Goal: Obtain resource: Download file/media

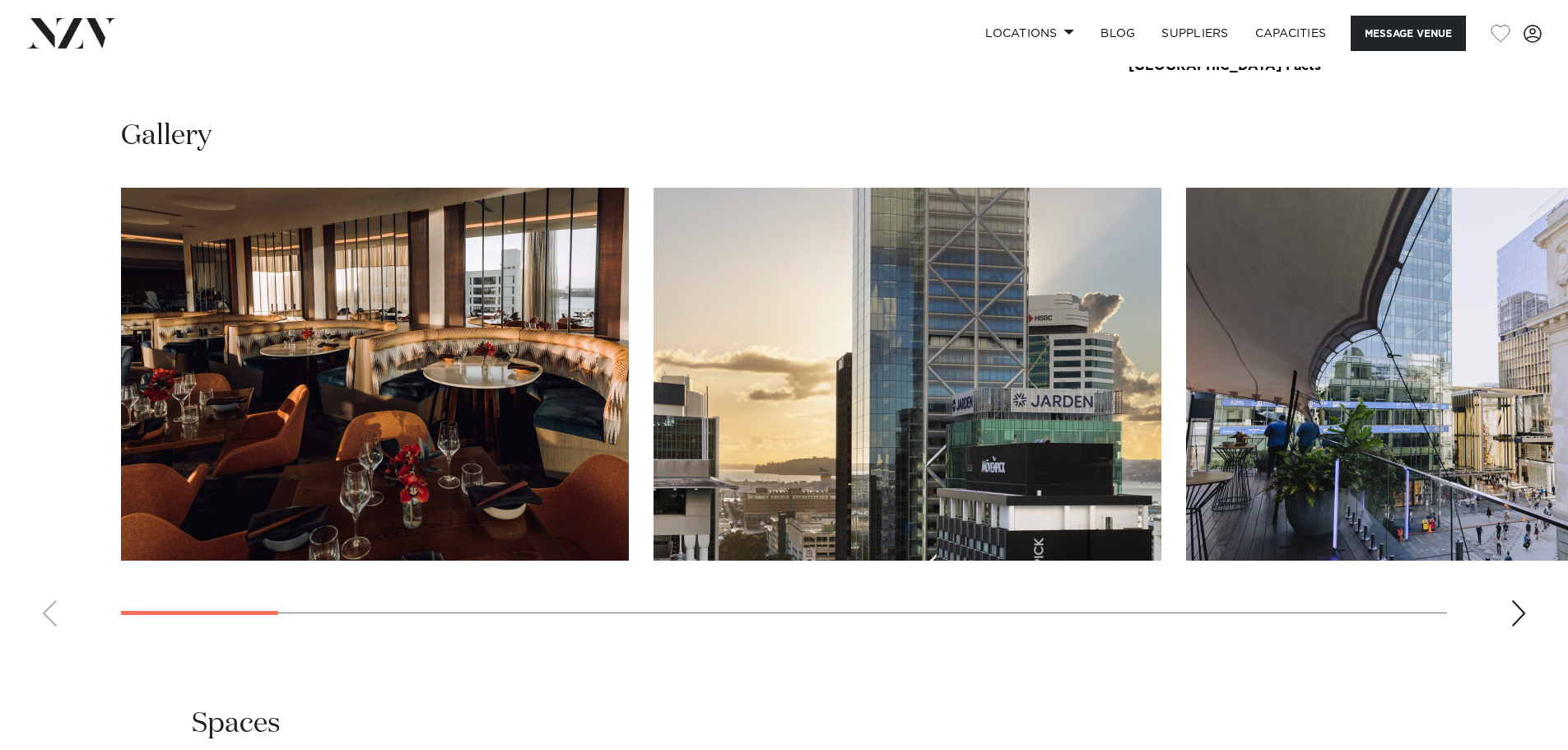
scroll to position [2140, 0]
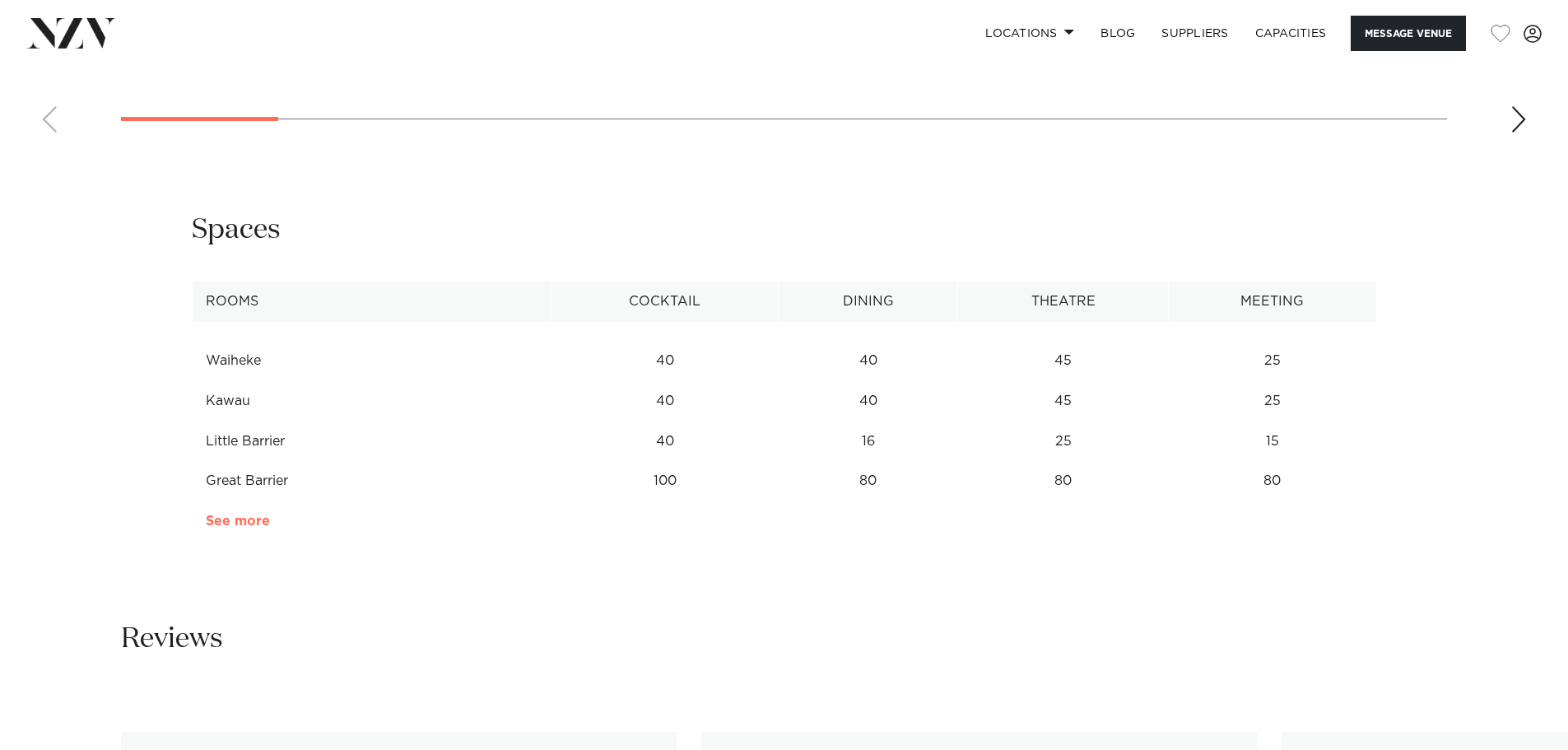
click at [232, 527] on link "See more" at bounding box center [269, 520] width 129 height 13
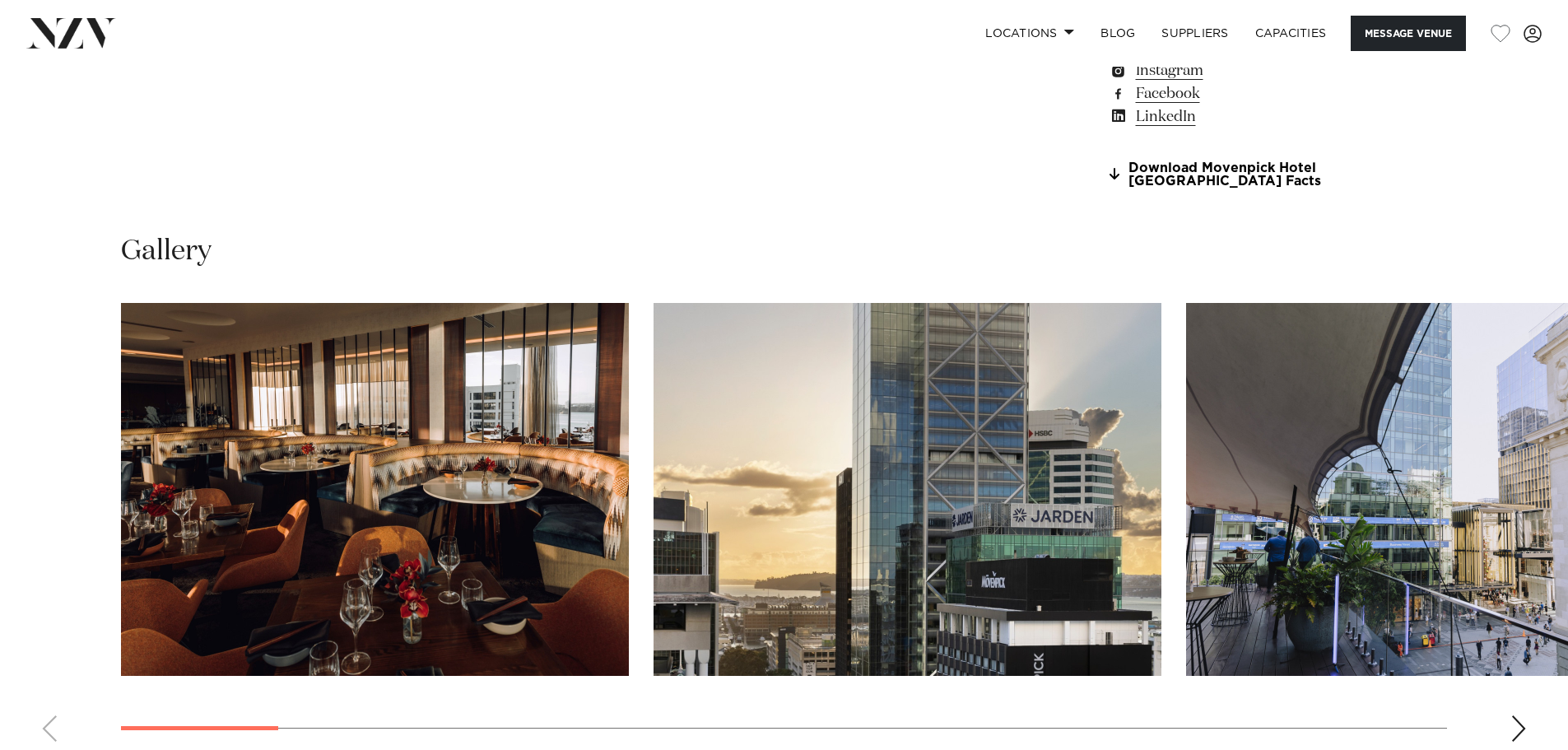
scroll to position [1560, 0]
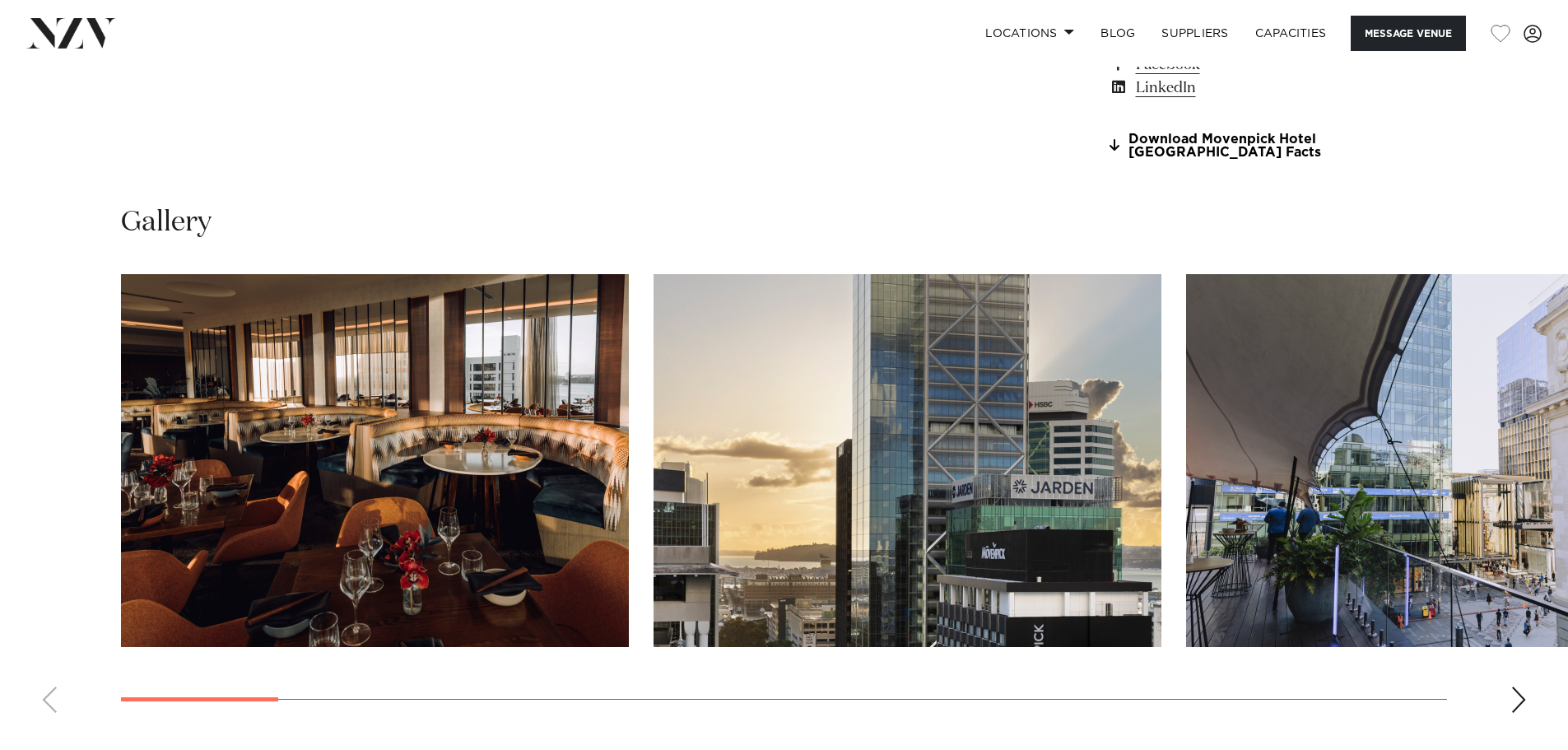
click at [1523, 698] on div "Next slide" at bounding box center [1519, 699] width 17 height 27
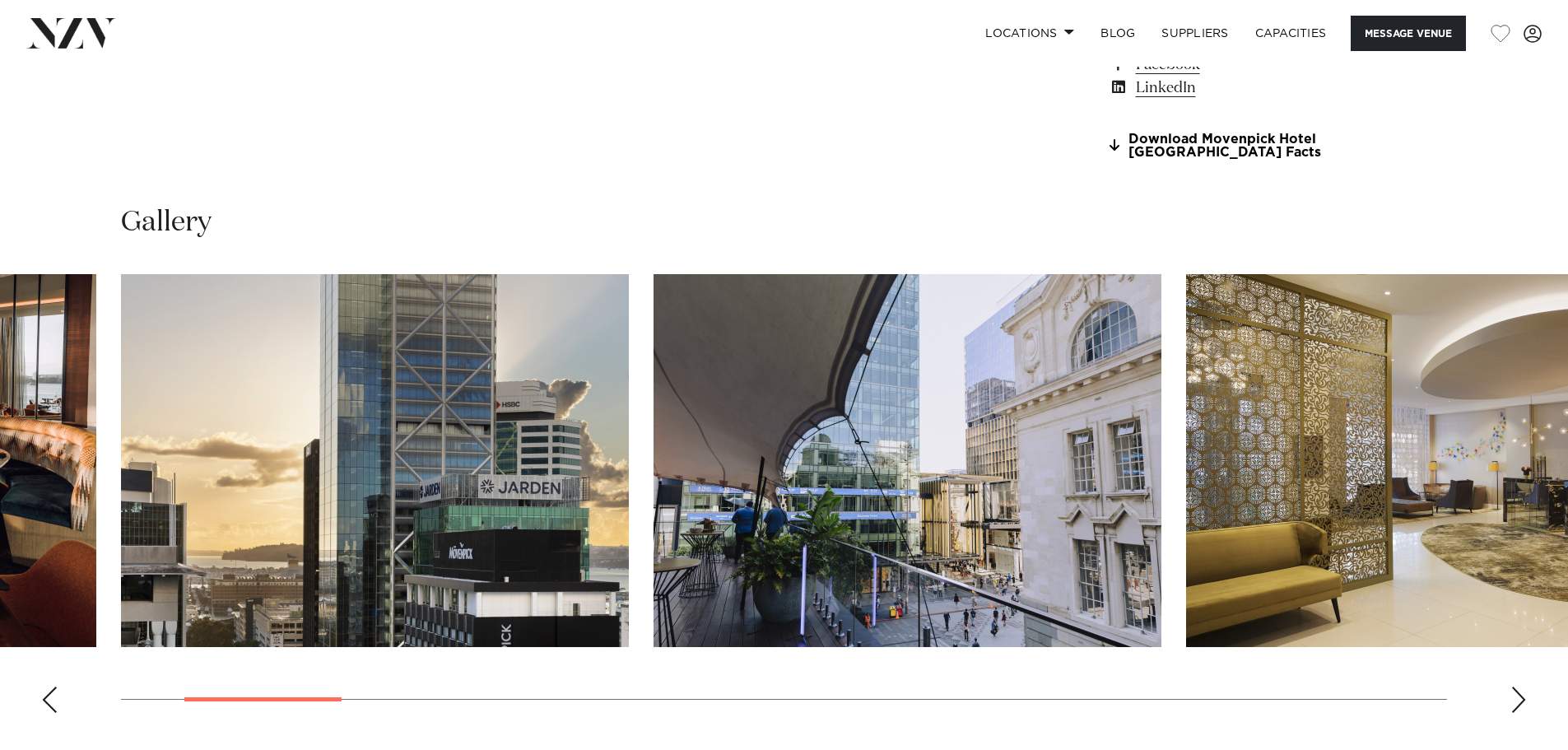
click at [1521, 697] on div "Next slide" at bounding box center [1519, 699] width 17 height 27
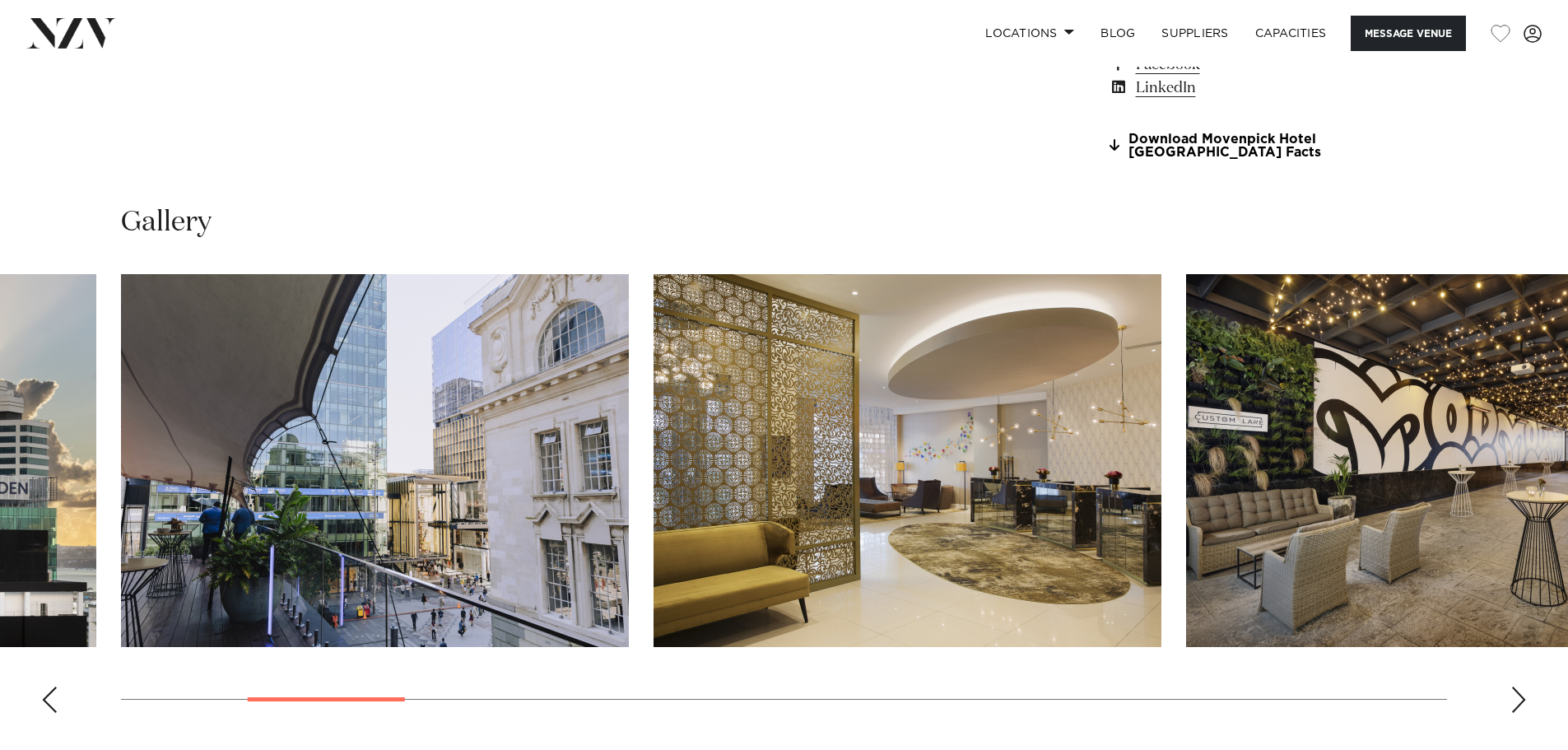
click at [1521, 697] on div "Next slide" at bounding box center [1519, 699] width 17 height 27
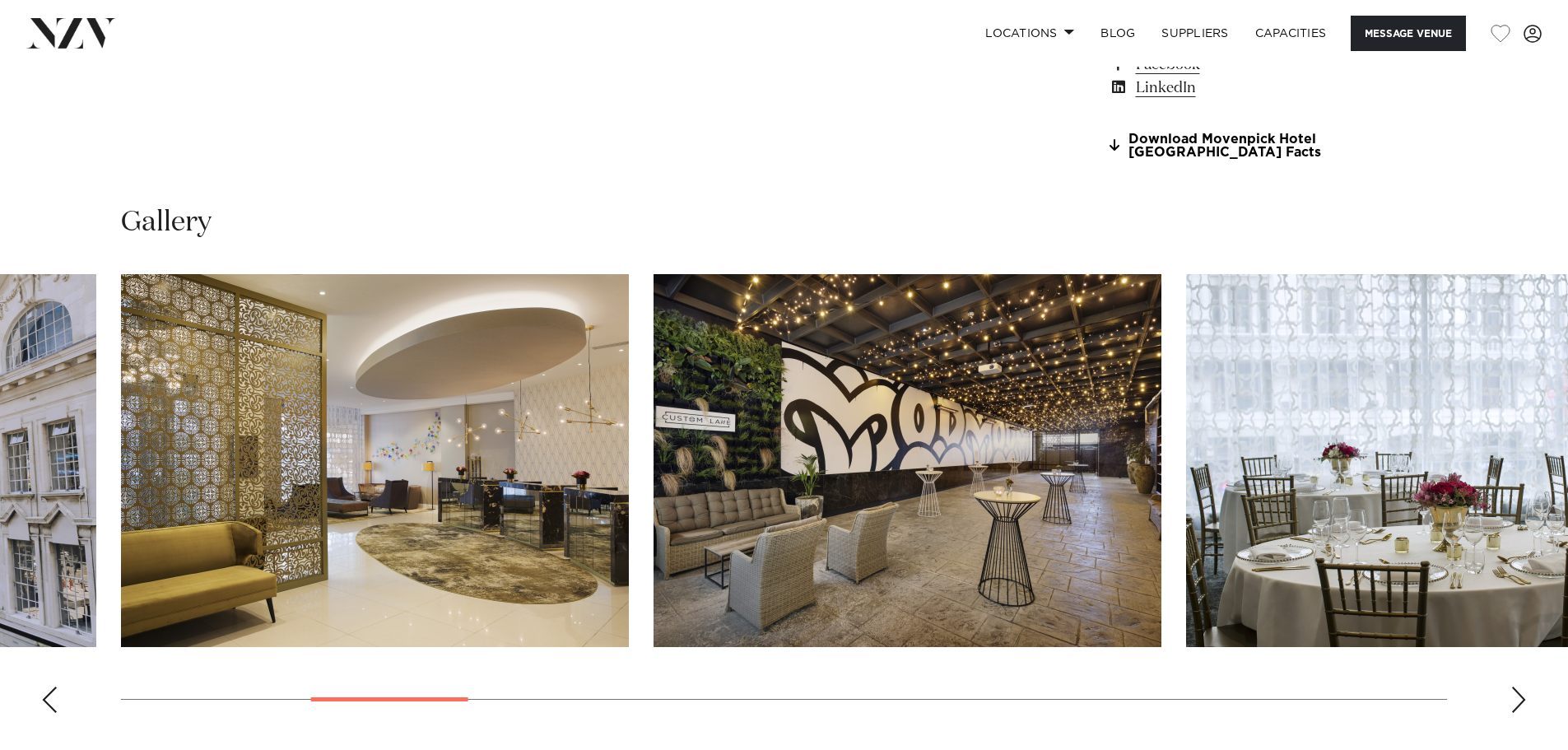
click at [1521, 695] on div "Next slide" at bounding box center [1519, 699] width 17 height 27
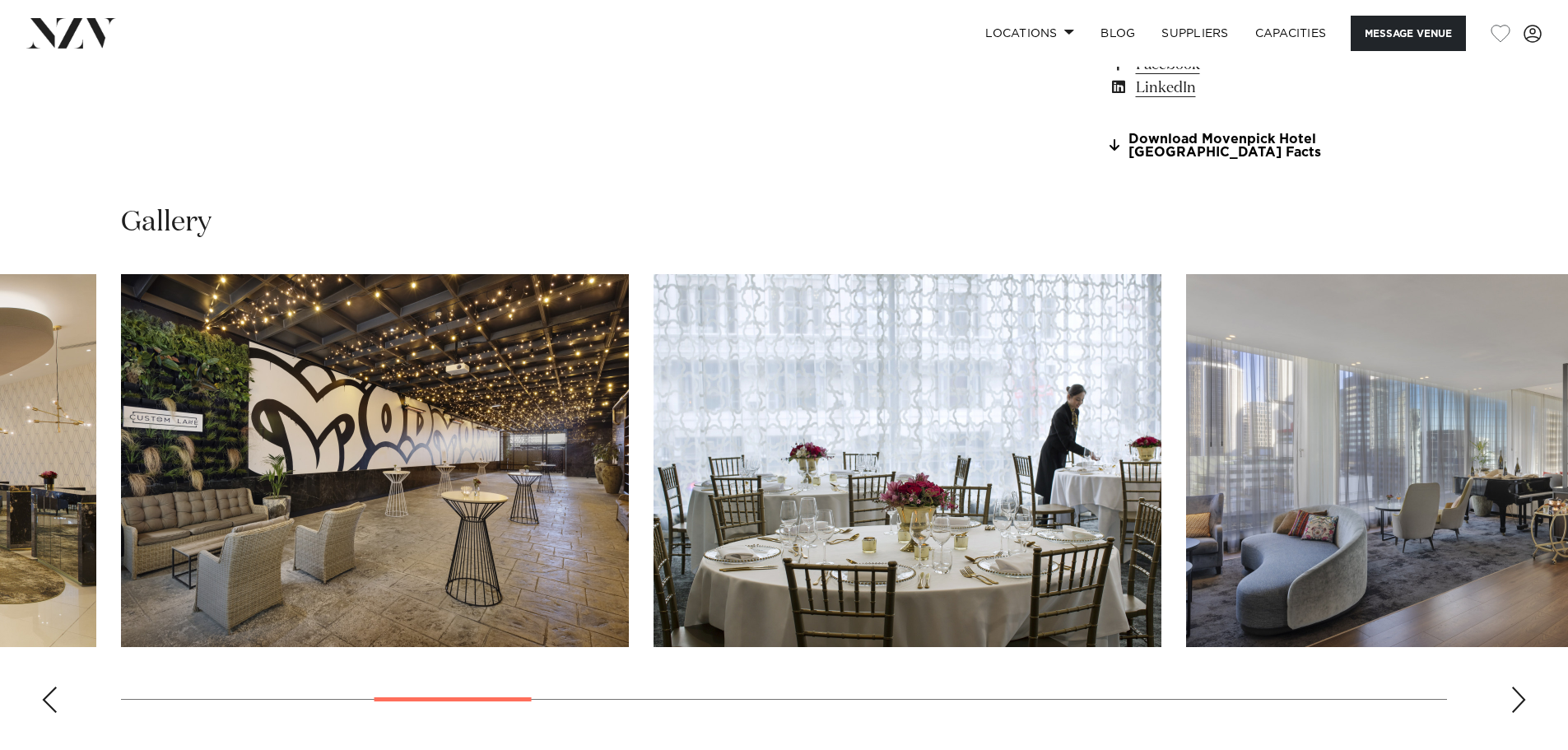
click at [1521, 695] on div "Next slide" at bounding box center [1519, 699] width 17 height 27
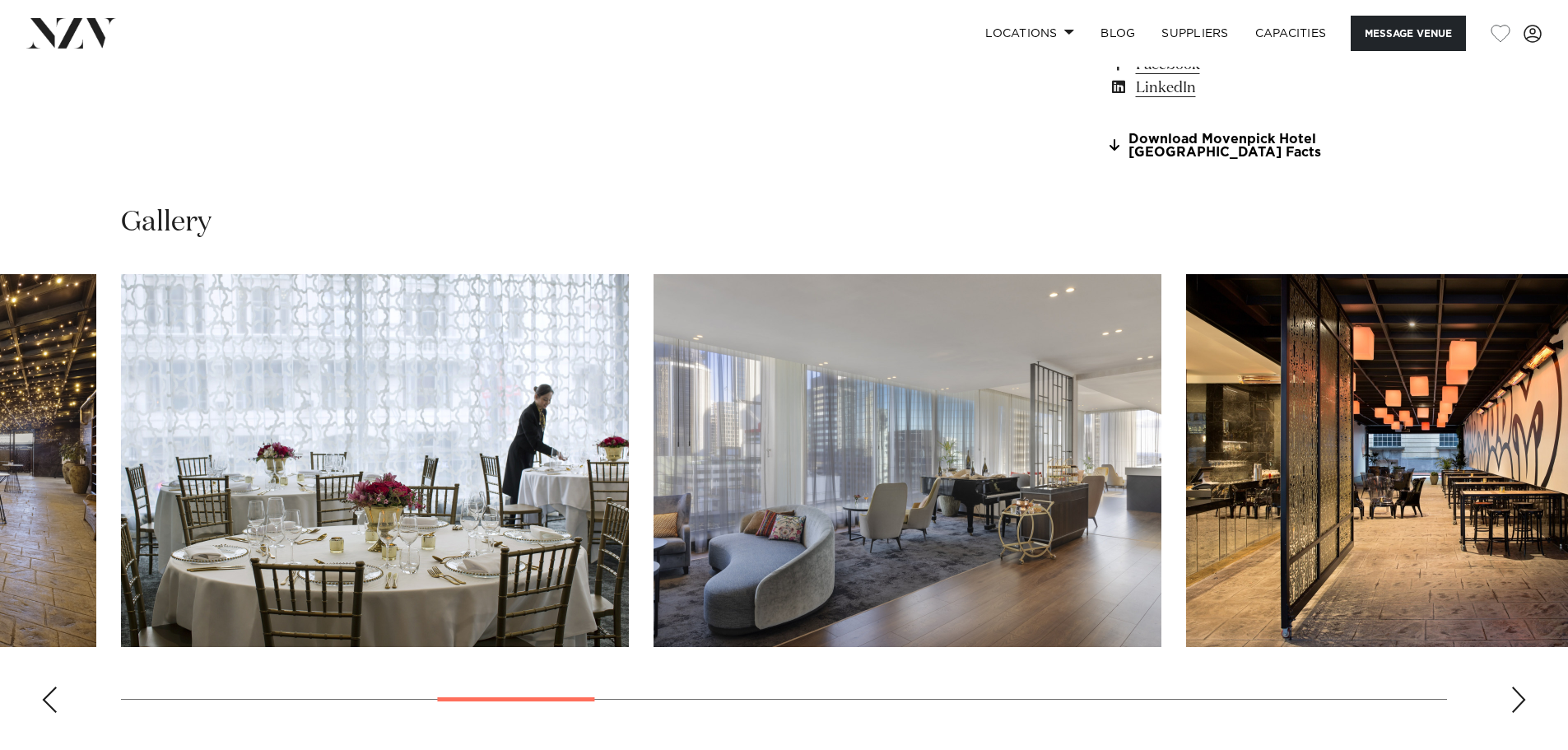
click at [1521, 695] on div "Next slide" at bounding box center [1519, 699] width 17 height 27
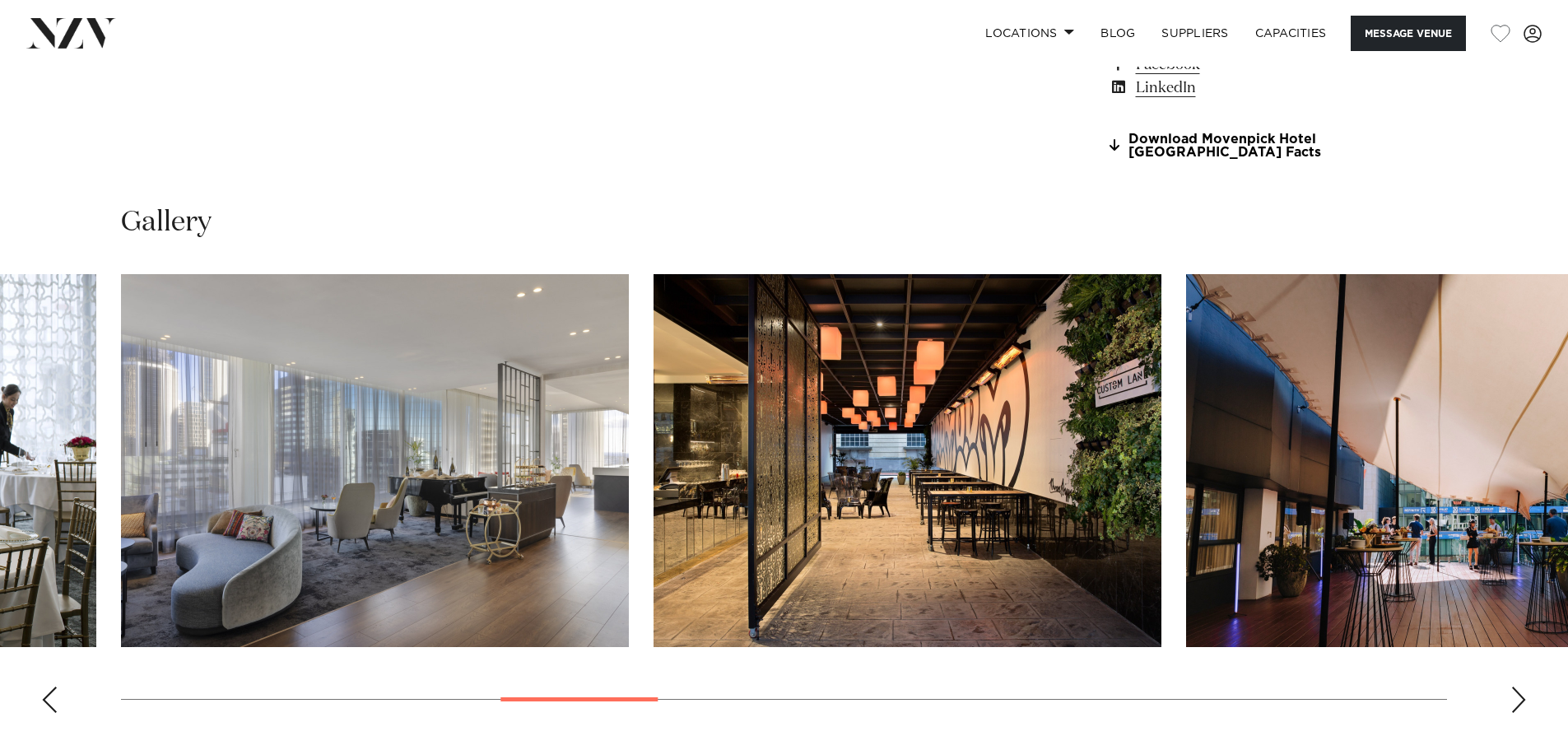
click at [1521, 695] on div "Next slide" at bounding box center [1519, 699] width 17 height 27
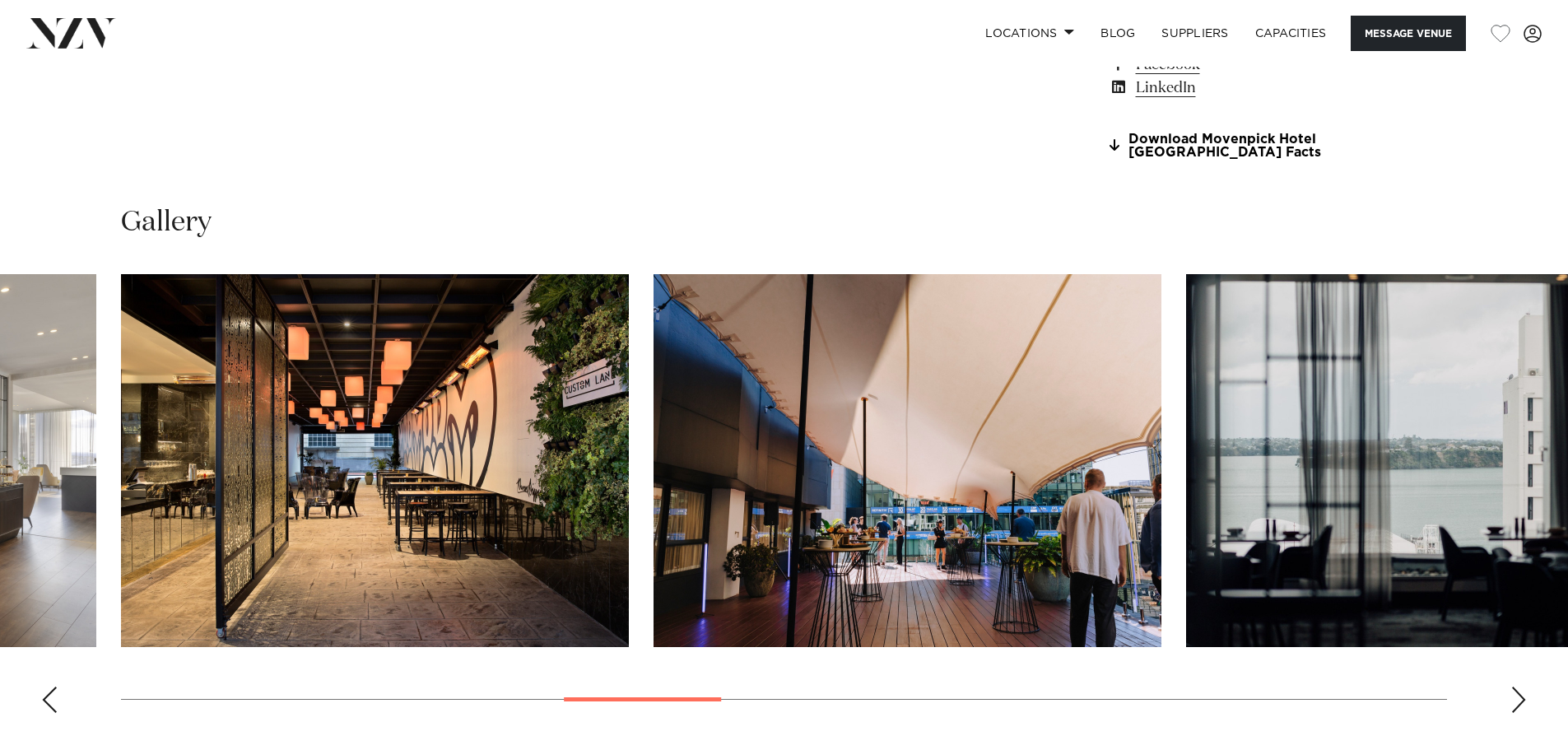
click at [1521, 695] on div "Next slide" at bounding box center [1519, 699] width 17 height 27
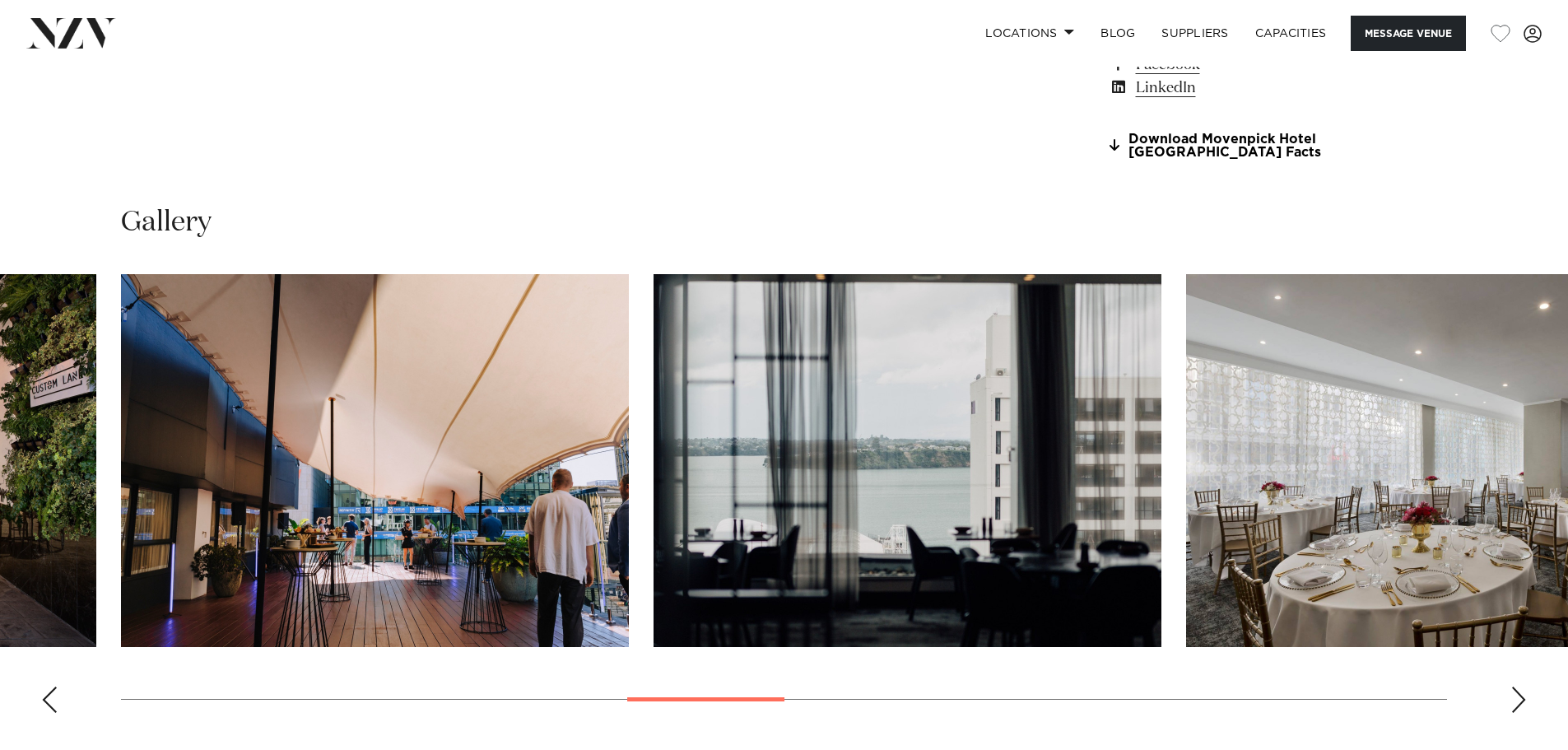
click at [448, 510] on img "9 / 21" at bounding box center [375, 460] width 508 height 373
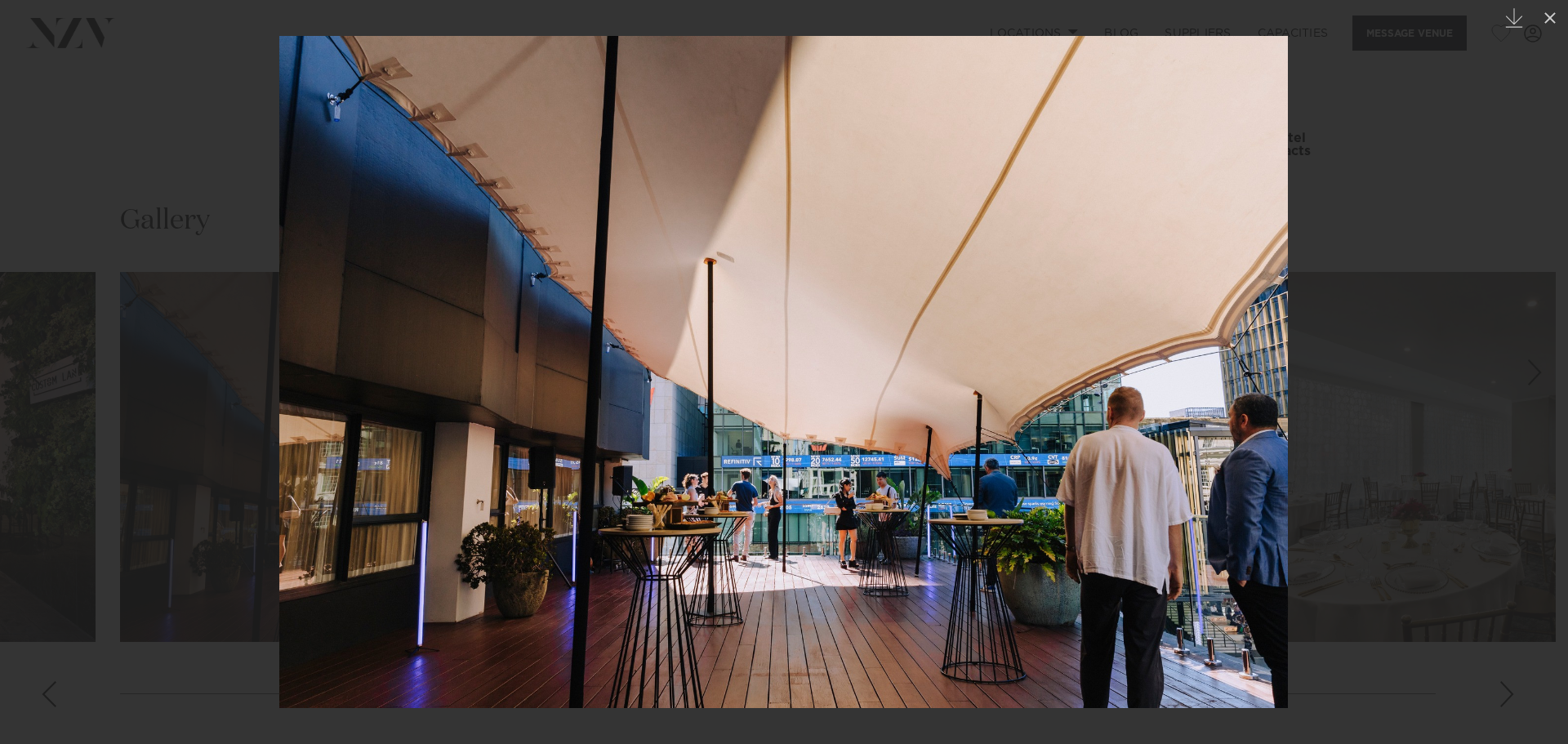
click at [1418, 466] on div at bounding box center [784, 372] width 1568 height 744
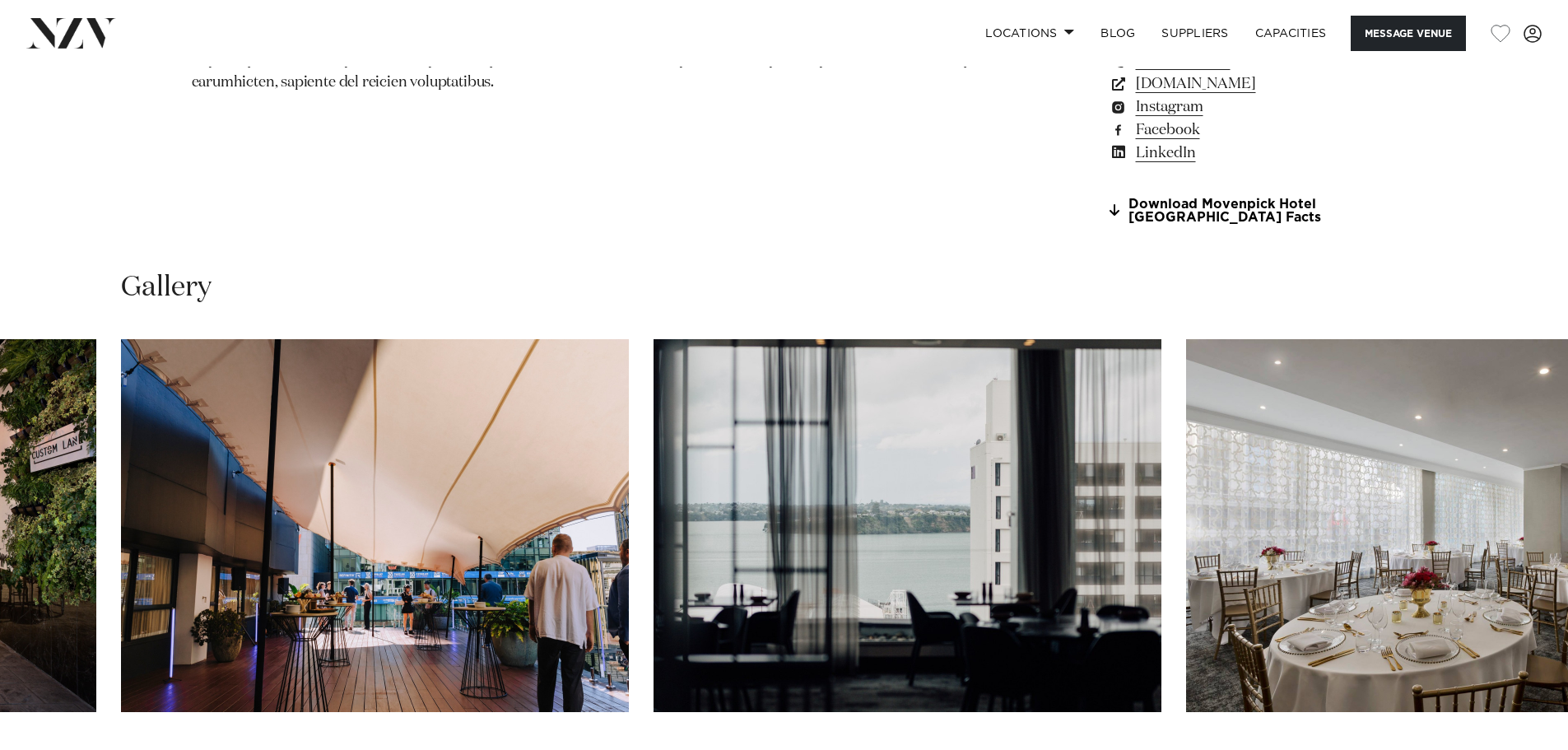
scroll to position [1396, 0]
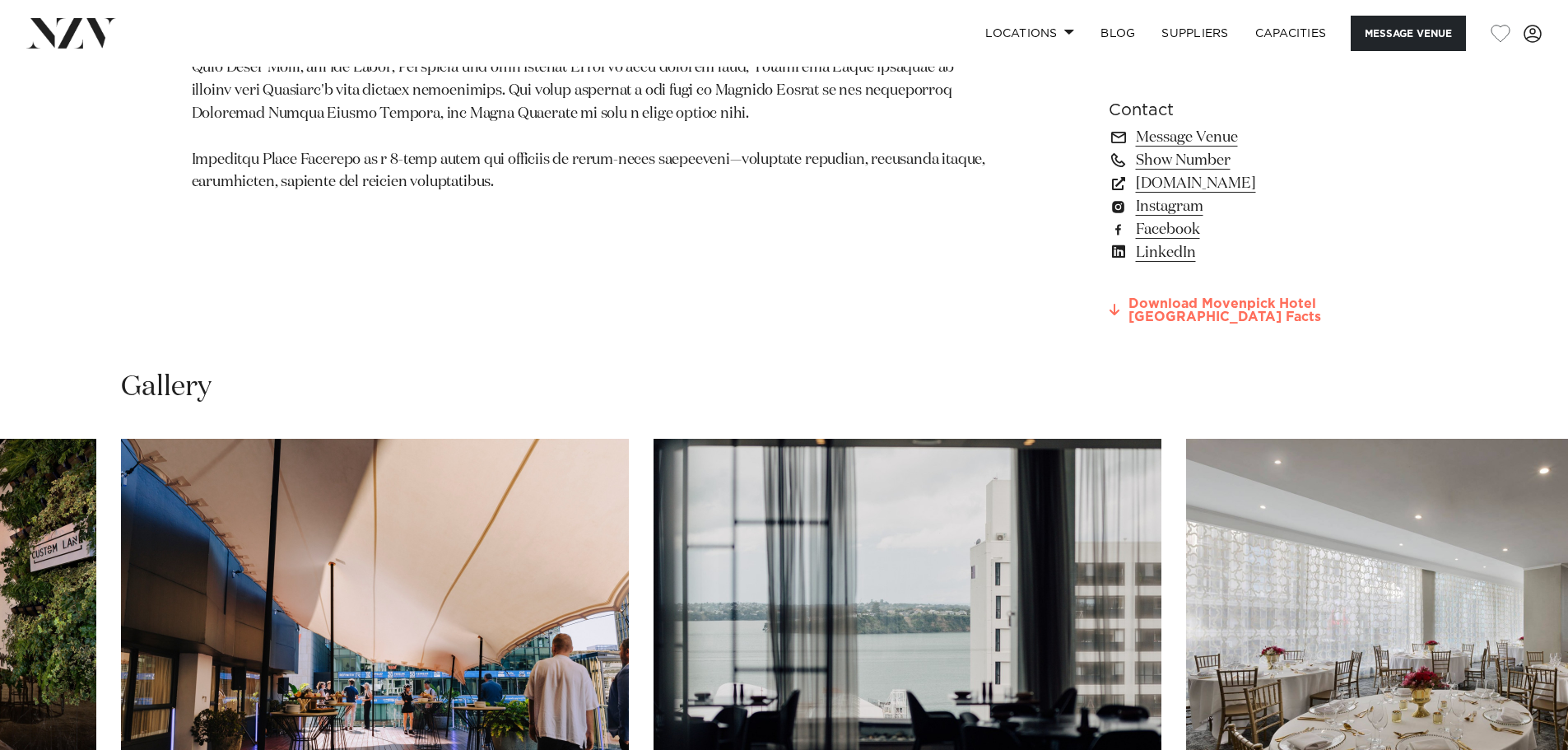
click at [1281, 302] on link "Download Movenpick Hotel Auckland Facts" at bounding box center [1243, 311] width 268 height 28
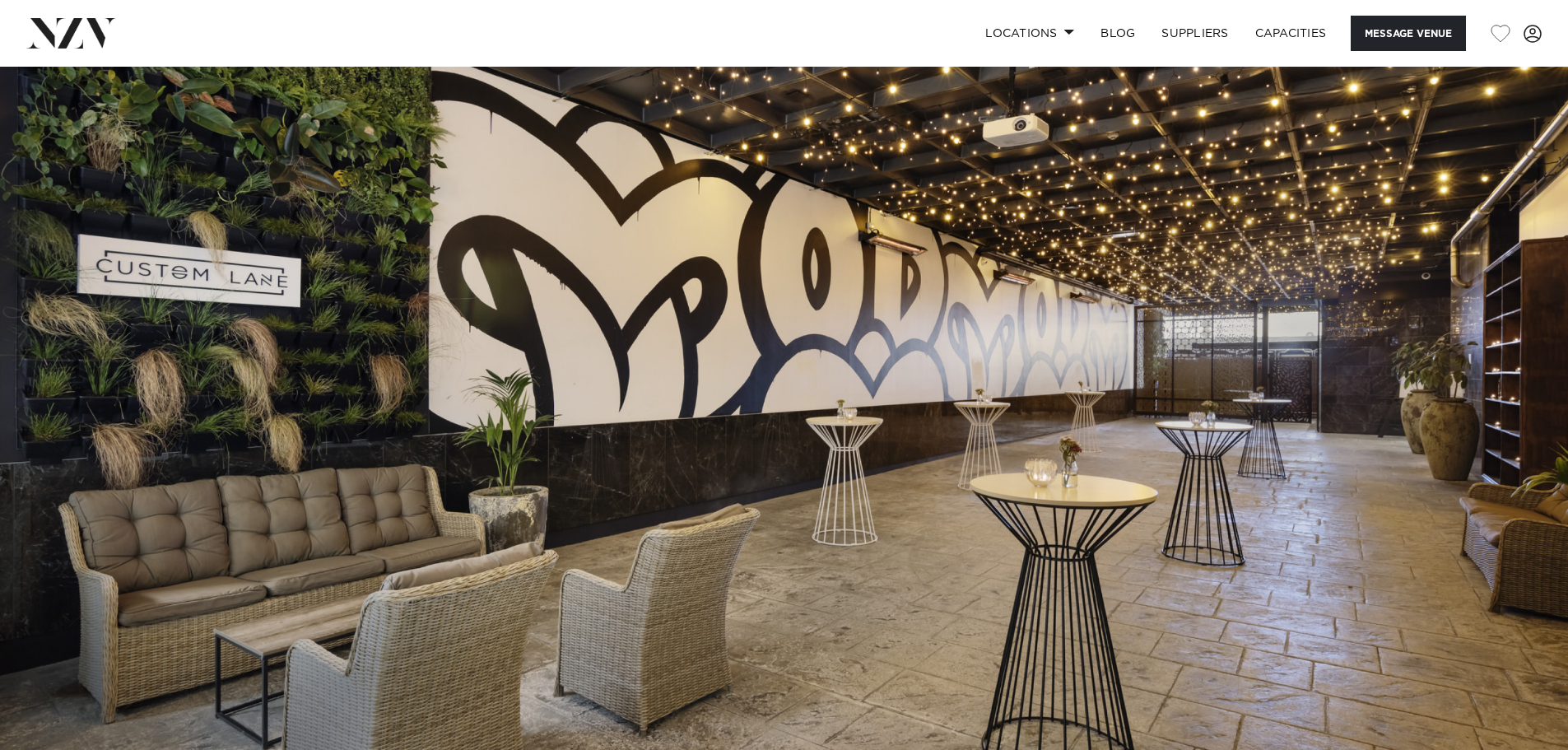
scroll to position [0, 0]
click at [1289, 28] on link "Capacities" at bounding box center [1292, 33] width 98 height 35
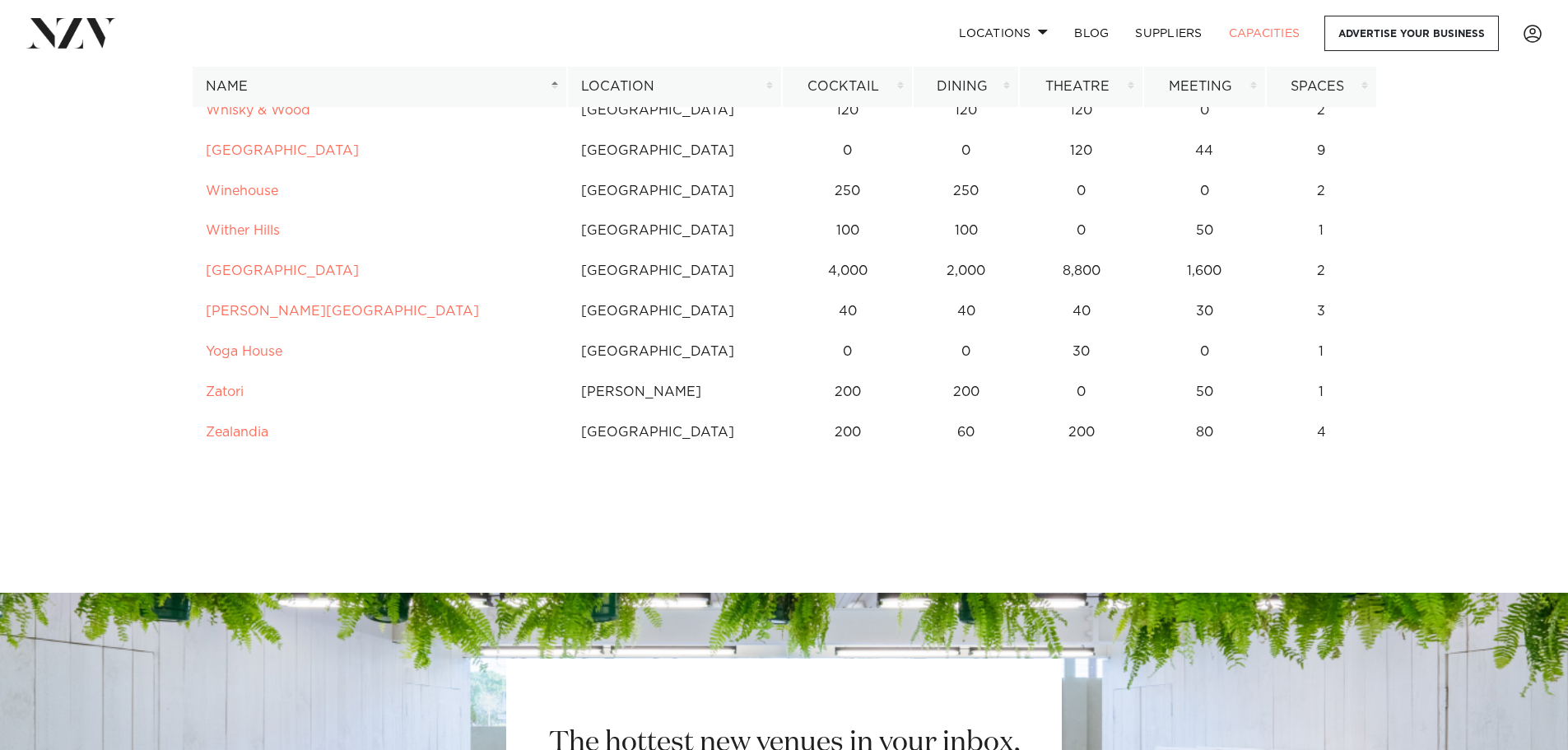
scroll to position [12652, 0]
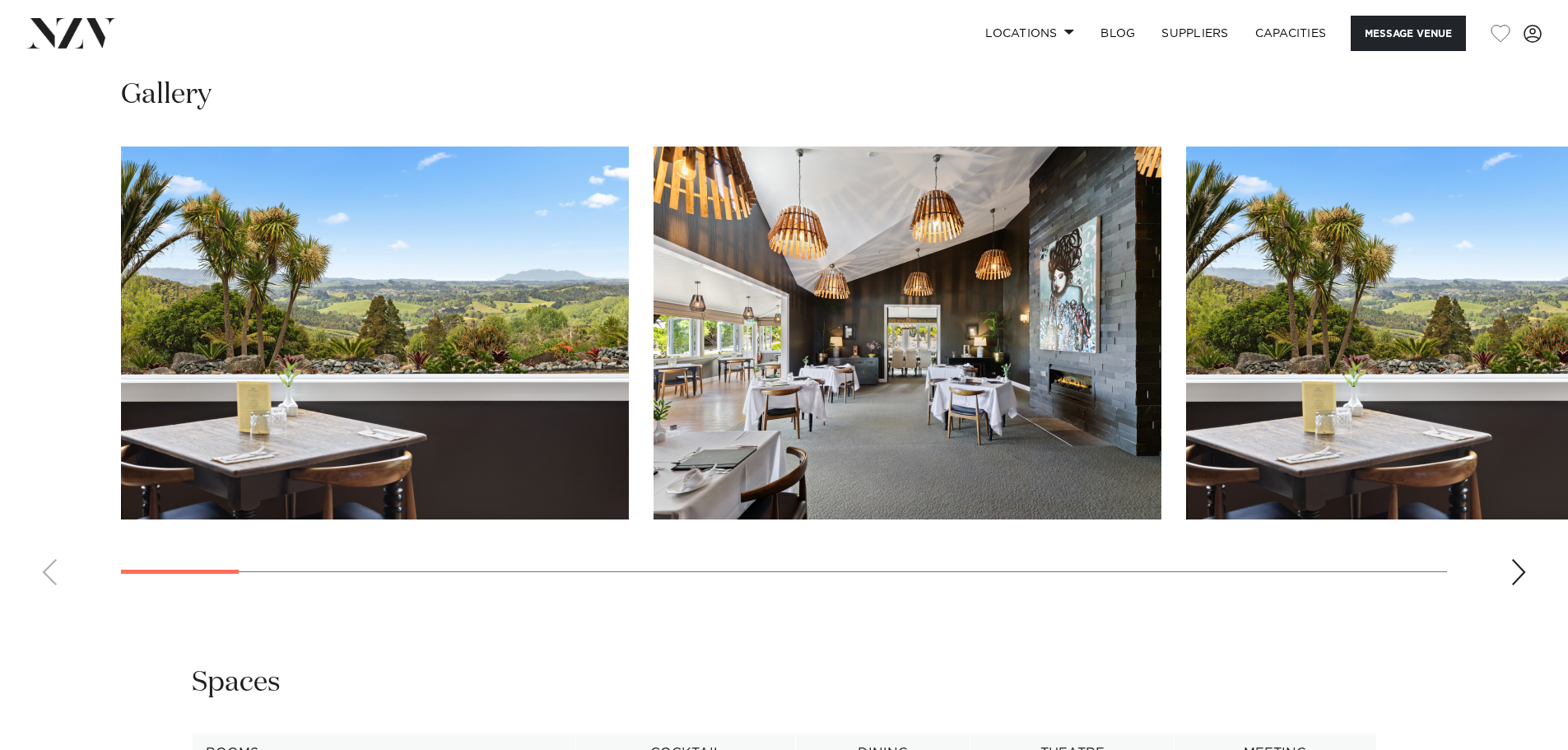
scroll to position [1400, 0]
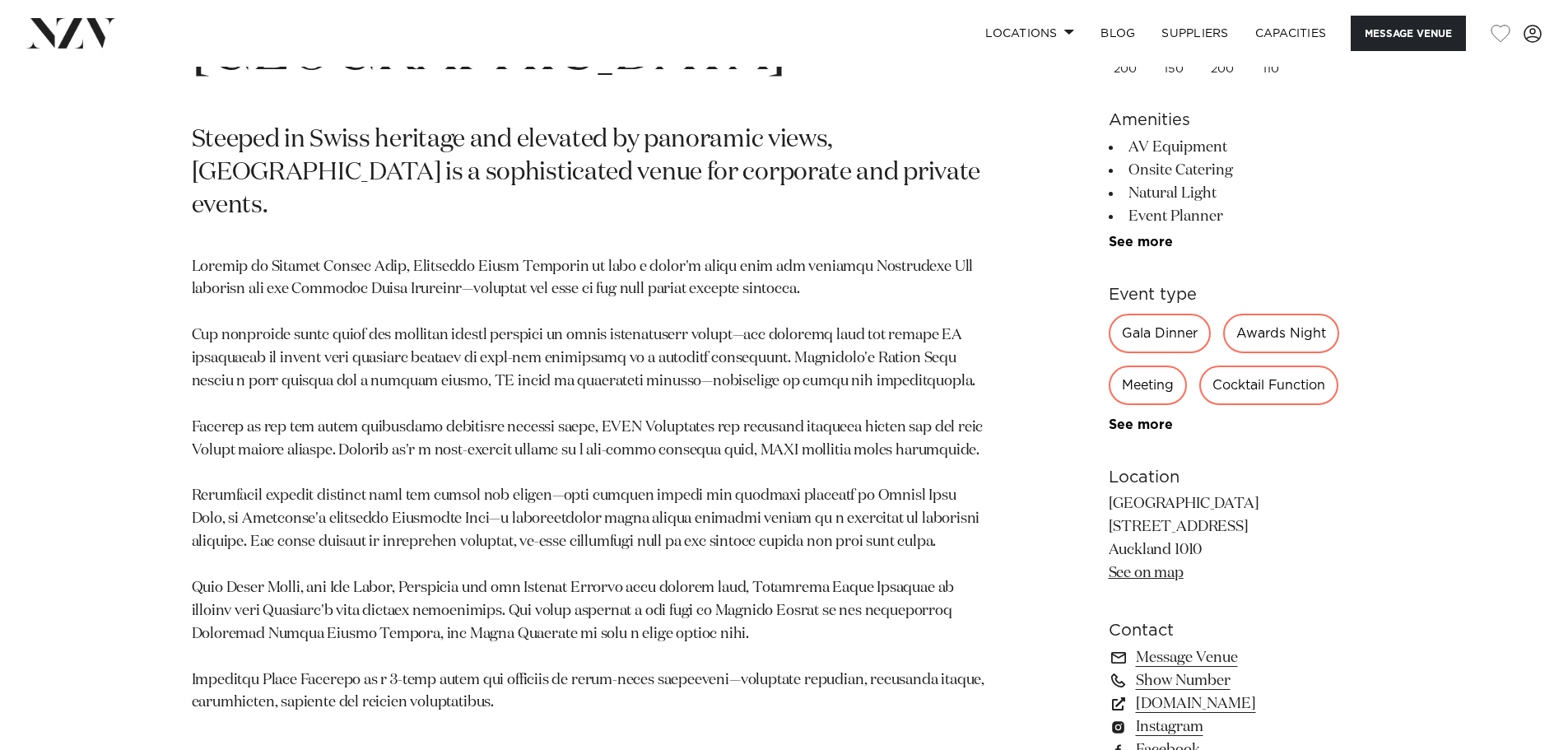
scroll to position [1152, 0]
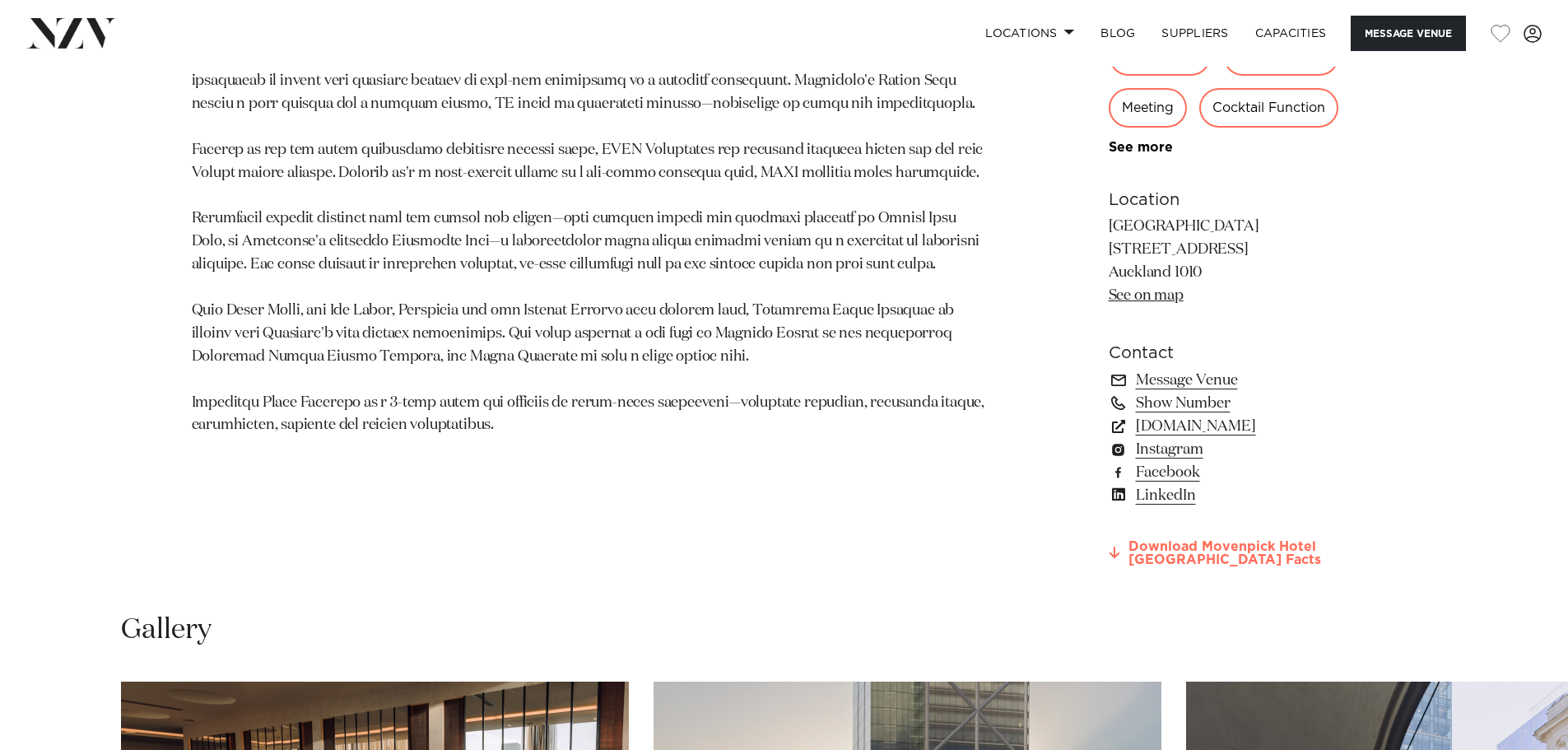
click at [1168, 552] on link "Download Movenpick Hotel [GEOGRAPHIC_DATA] Facts" at bounding box center [1243, 553] width 268 height 28
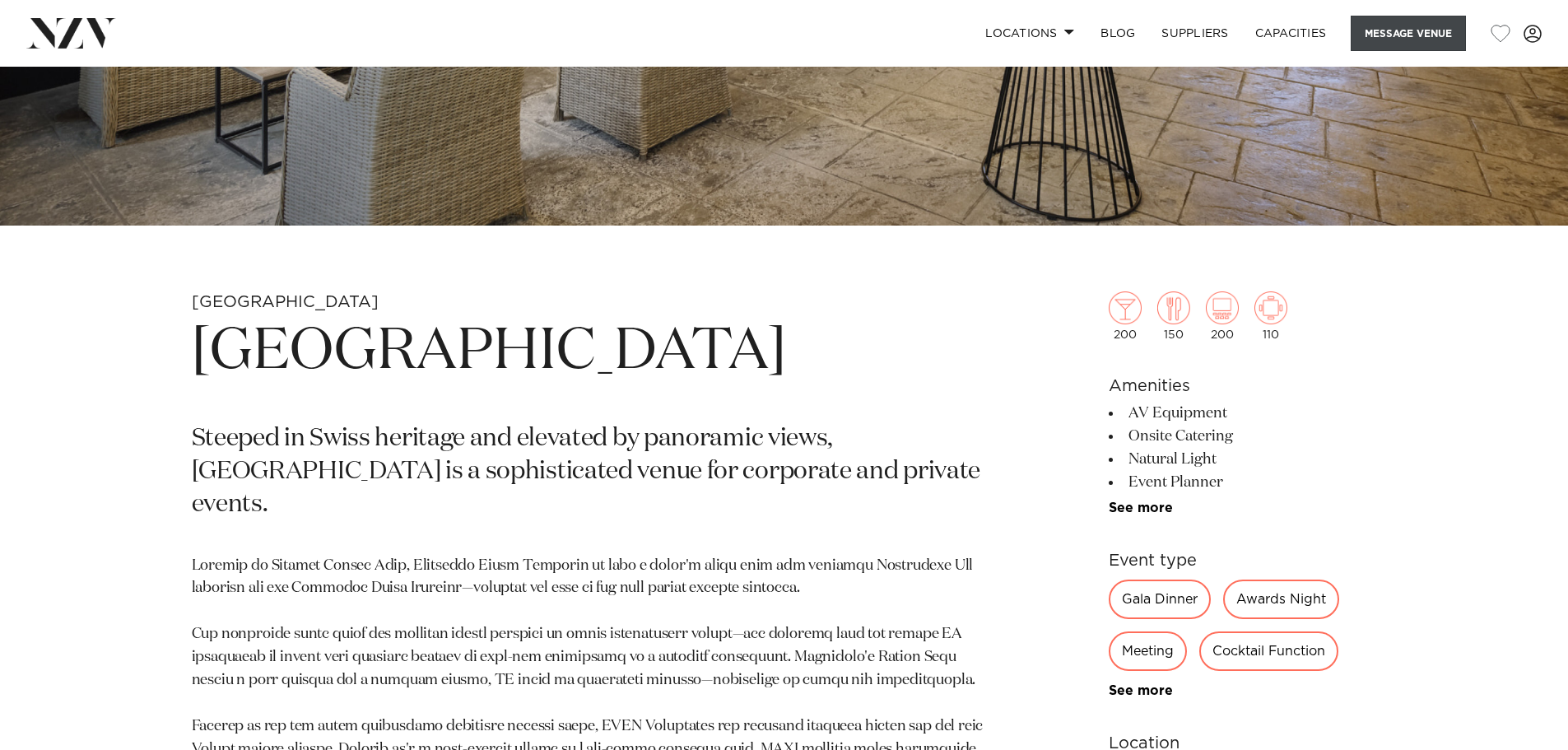
click at [1403, 29] on button "Message Venue" at bounding box center [1408, 33] width 115 height 35
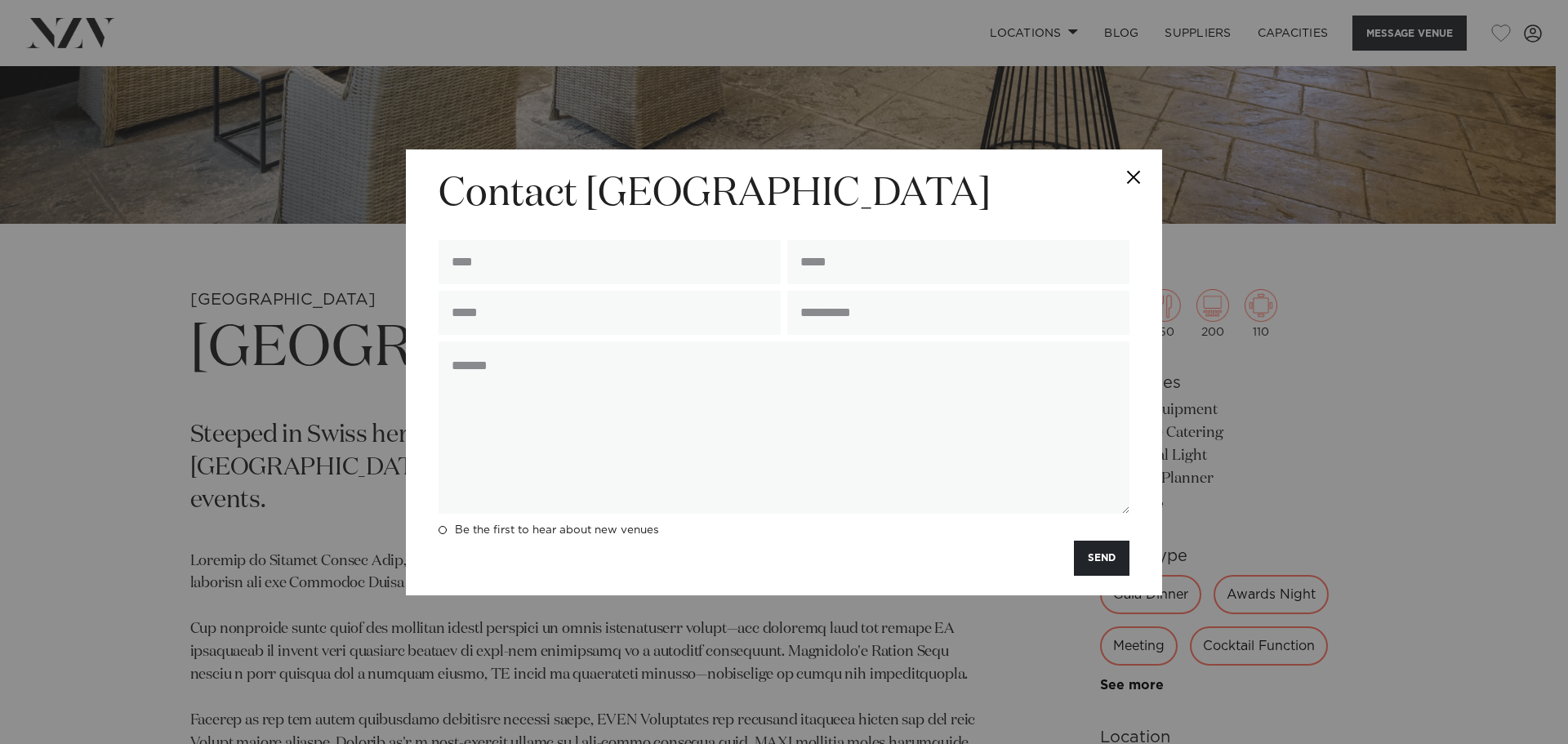
click at [1128, 174] on button "Close" at bounding box center [1133, 177] width 58 height 58
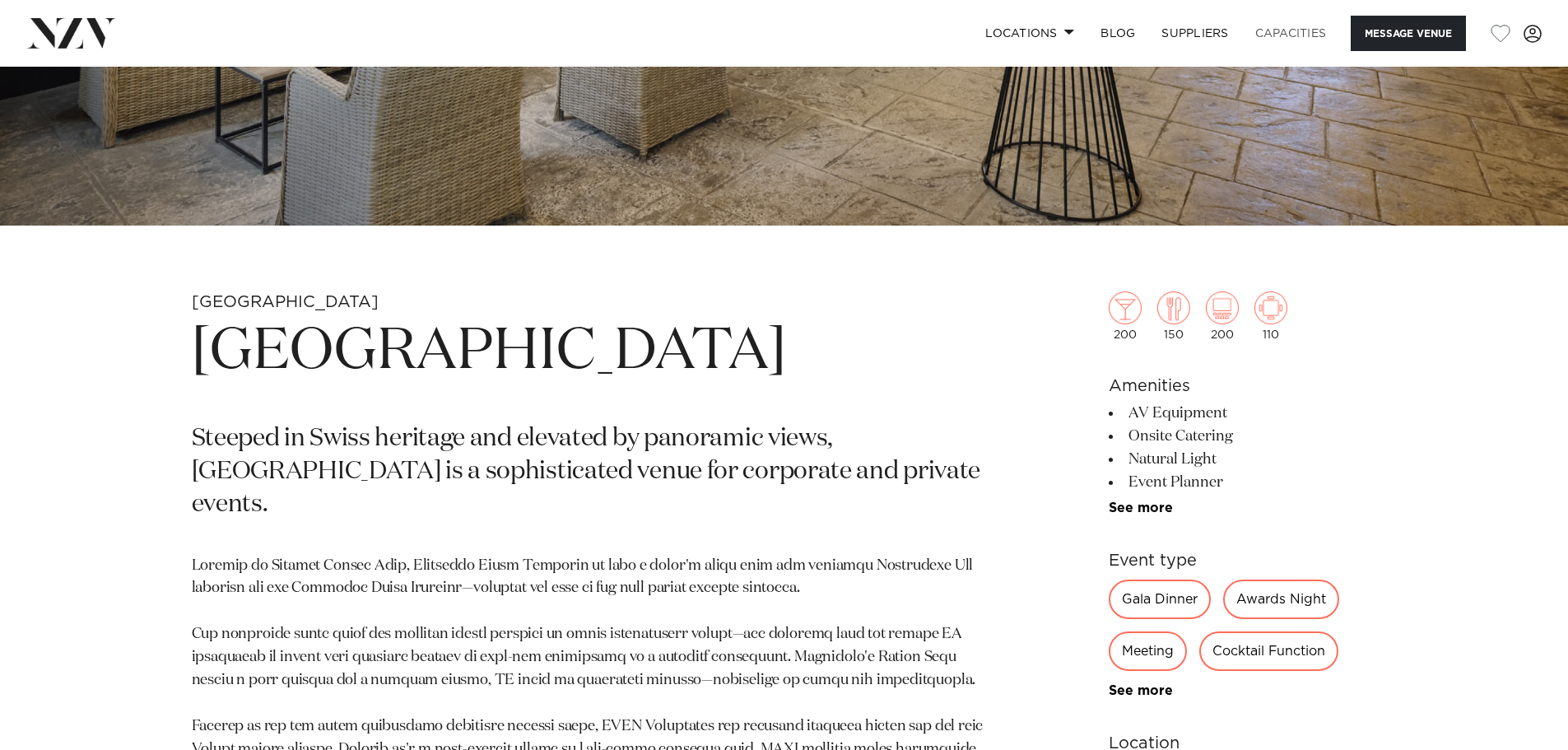
click at [1302, 31] on link "Capacities" at bounding box center [1292, 33] width 98 height 35
click at [1060, 26] on link "Locations" at bounding box center [1029, 33] width 115 height 35
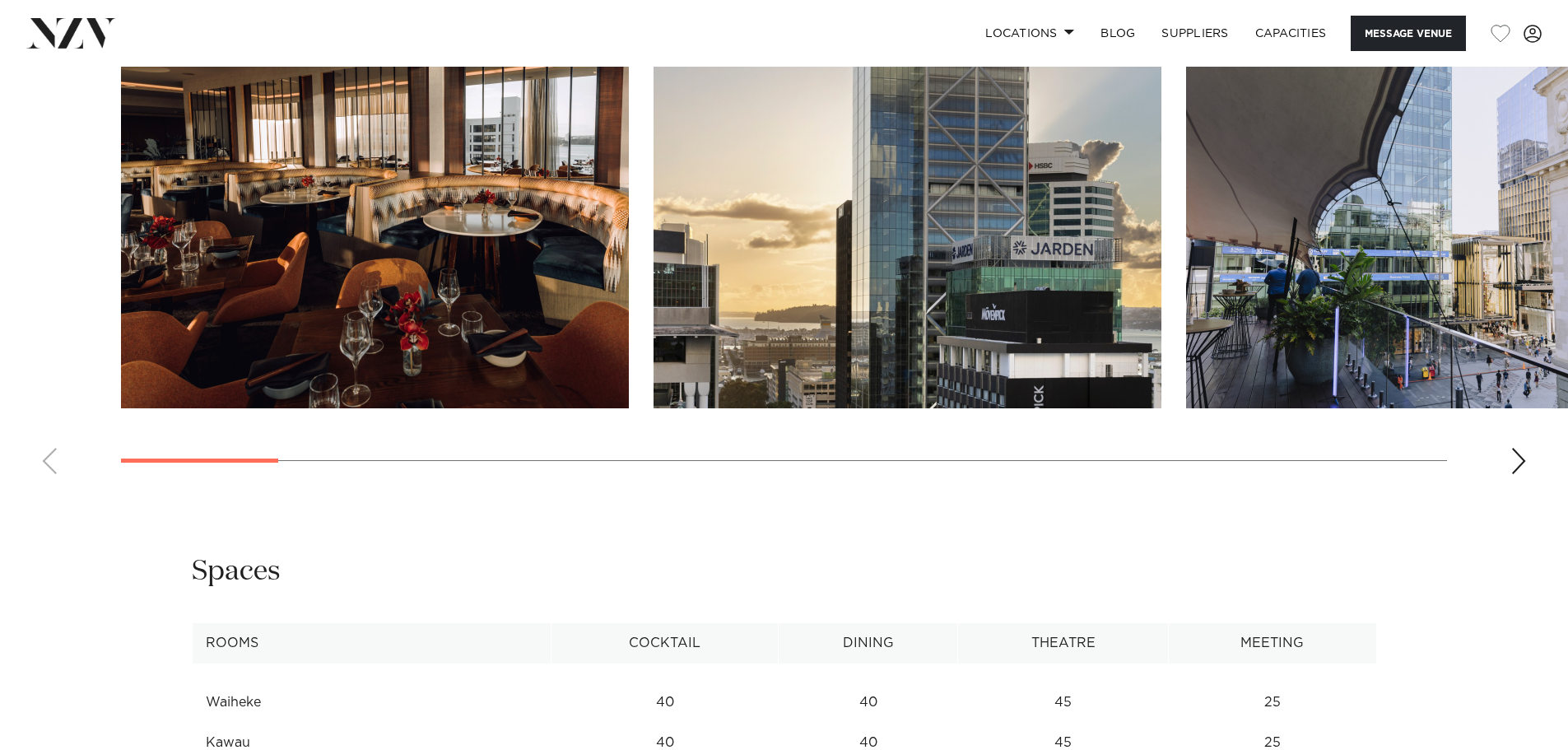
scroll to position [2222, 0]
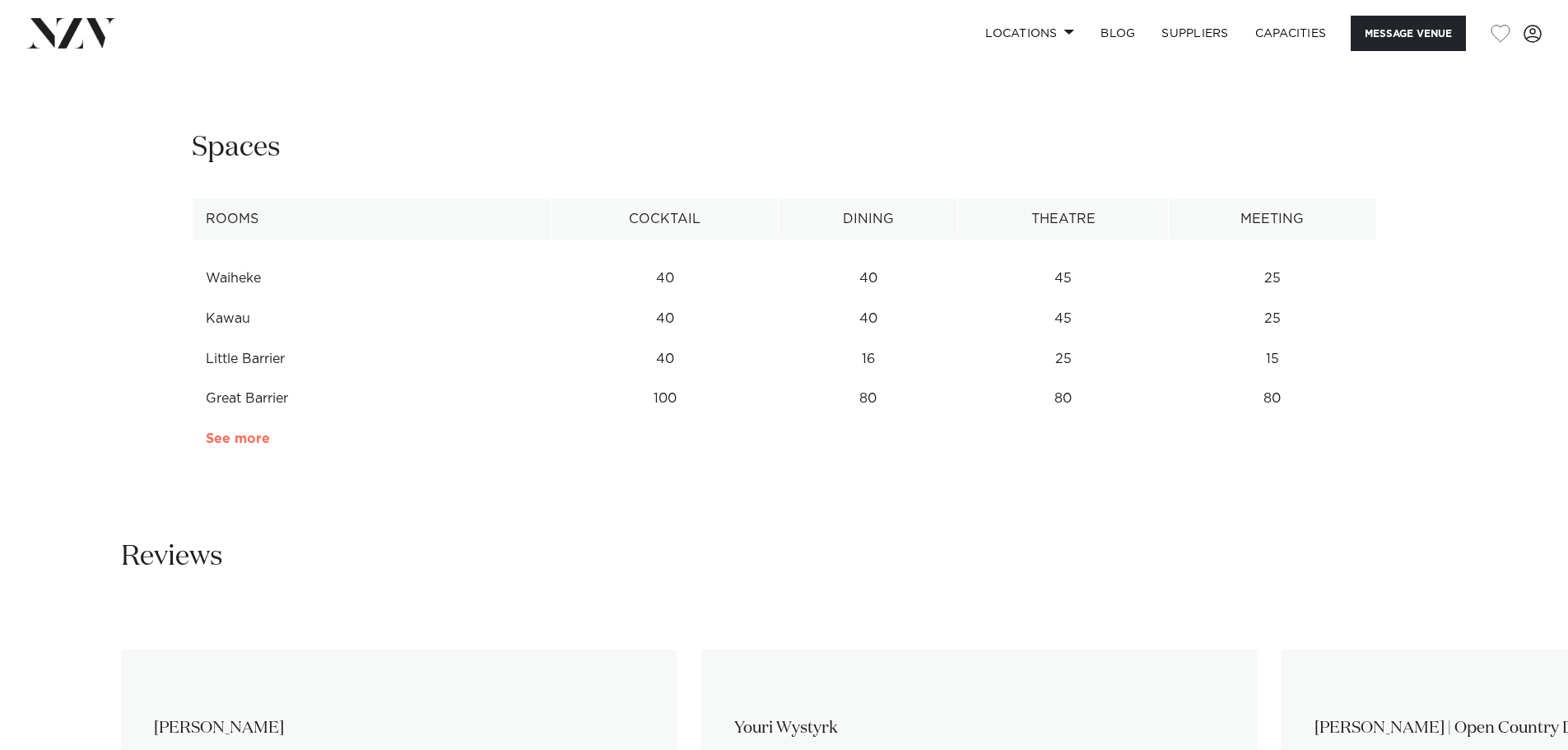
click at [212, 433] on link "See more" at bounding box center [269, 438] width 129 height 13
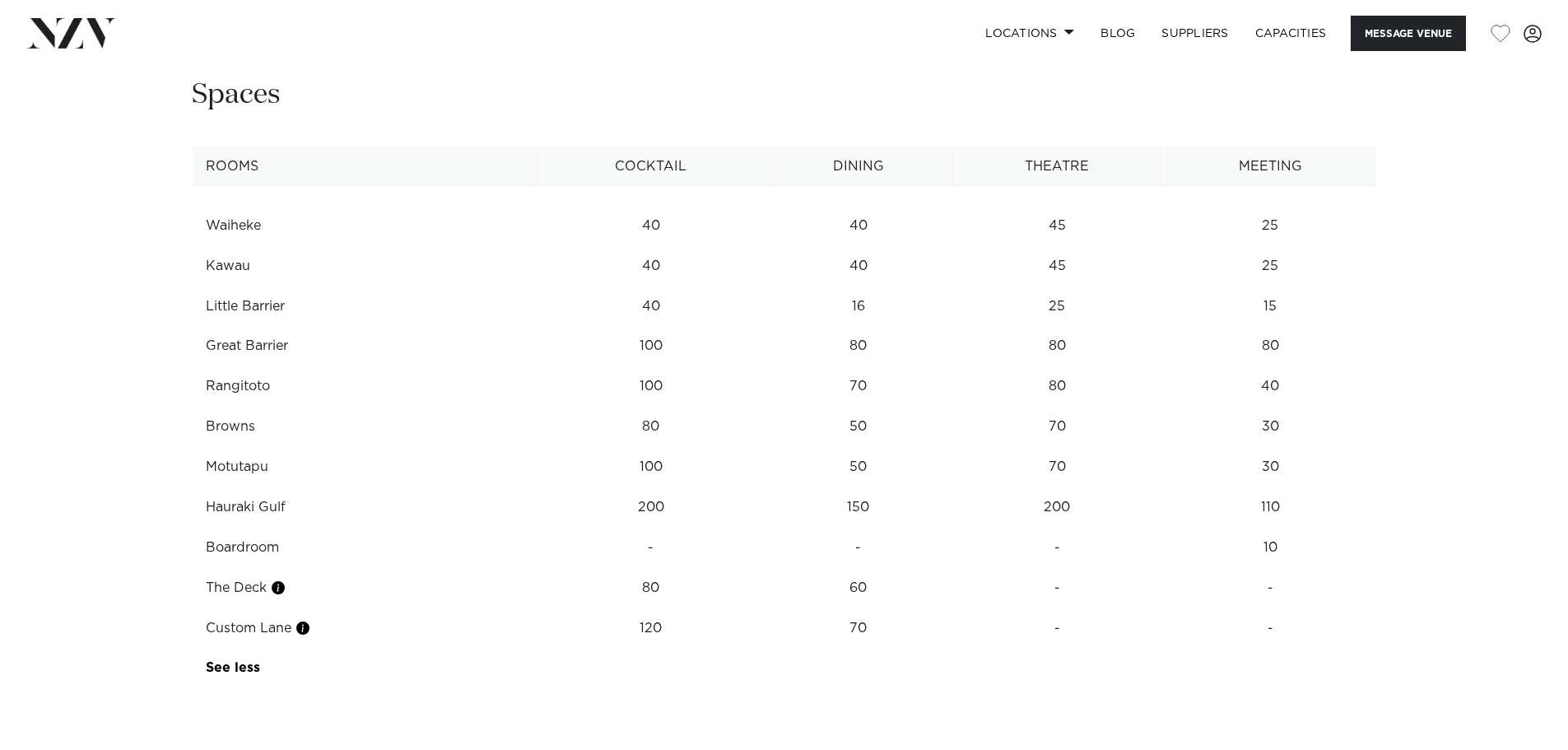
scroll to position [2388, 0]
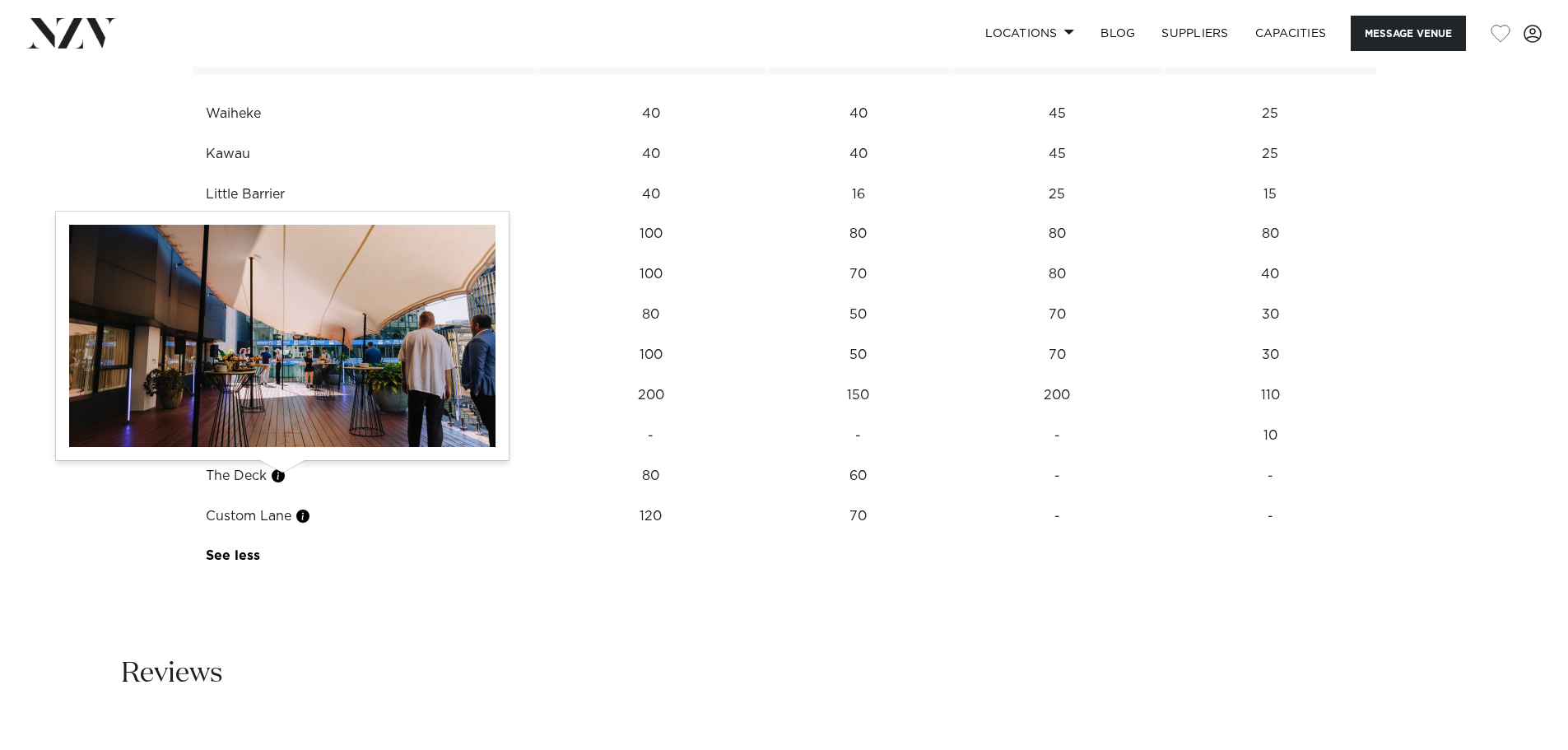
click at [276, 475] on button "button" at bounding box center [278, 476] width 17 height 17
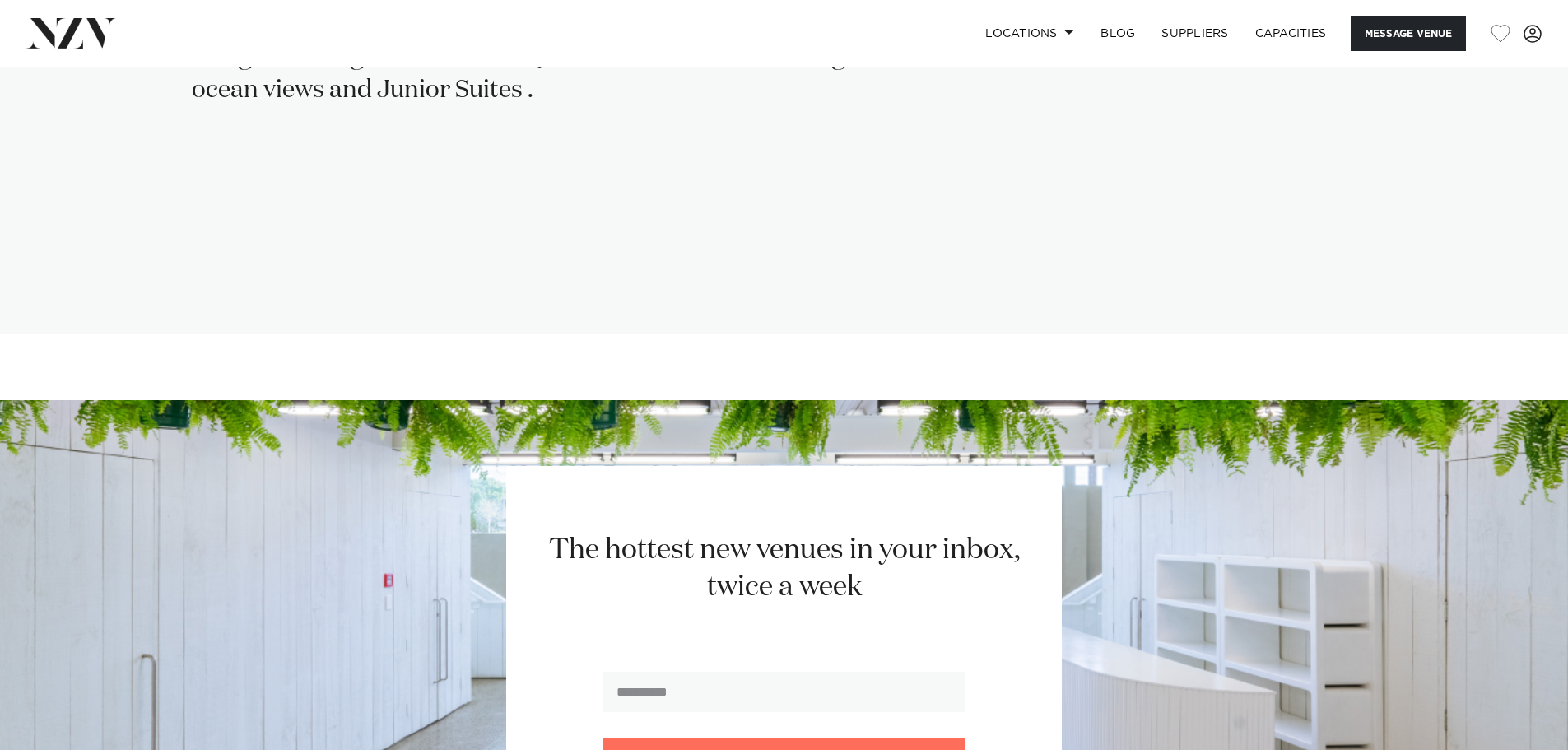
scroll to position [4606, 0]
